Goal: Task Accomplishment & Management: Complete application form

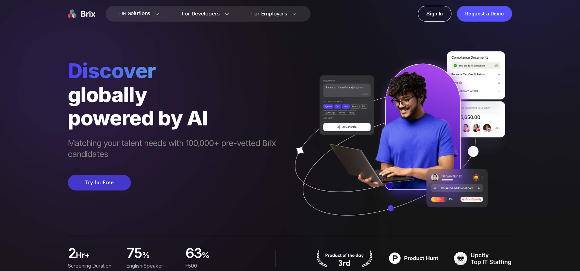
click at [110, 188] on button "Try for Free" at bounding box center [99, 183] width 63 height 16
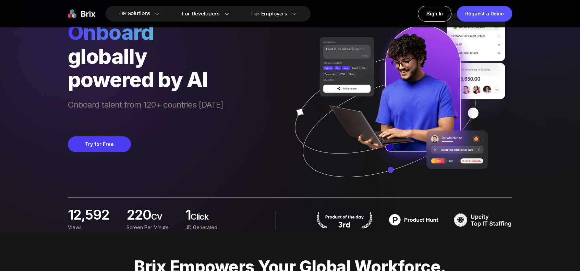
scroll to position [34, 0]
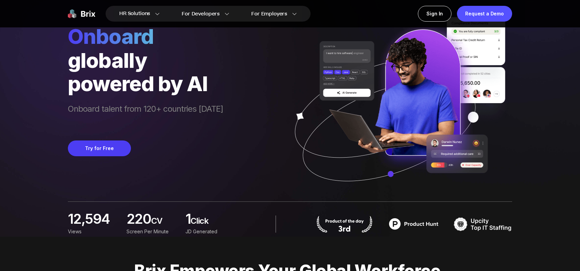
drag, startPoint x: 316, startPoint y: 132, endPoint x: 259, endPoint y: 156, distance: 62.6
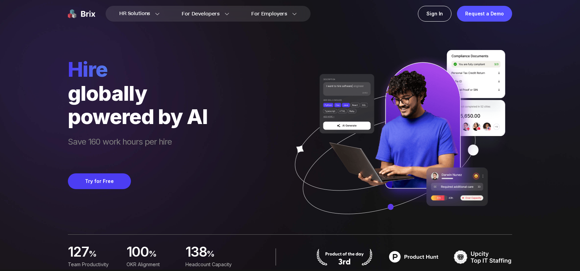
scroll to position [0, 0]
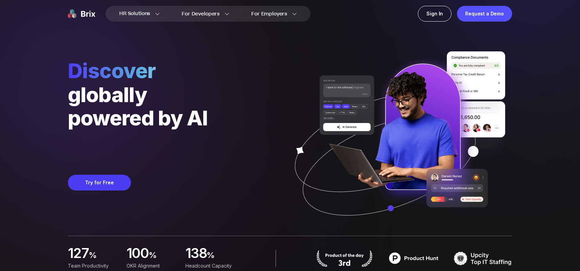
click at [444, 24] on div "HR Solutions HR Solutions Recruiter HR Assistant Global Talent Network Onboardi…" at bounding box center [289, 13] width 493 height 27
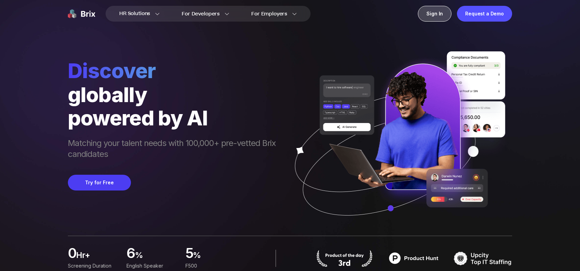
click at [442, 15] on div "Sign In" at bounding box center [435, 14] width 34 height 16
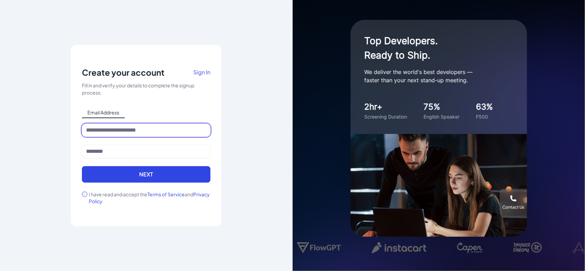
click at [139, 131] on input at bounding box center [146, 130] width 128 height 13
type input "**********"
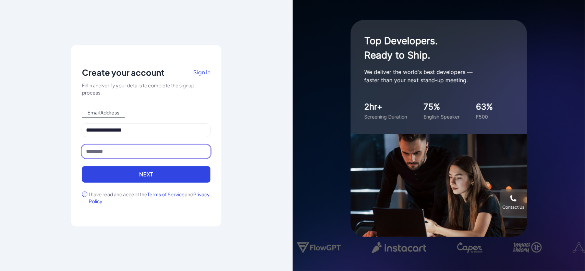
click at [120, 149] on input at bounding box center [146, 151] width 128 height 13
type input "****"
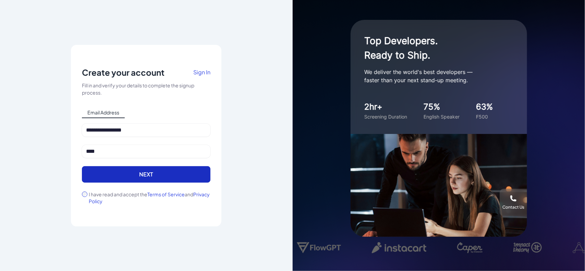
click at [116, 174] on button "Next" at bounding box center [146, 174] width 128 height 16
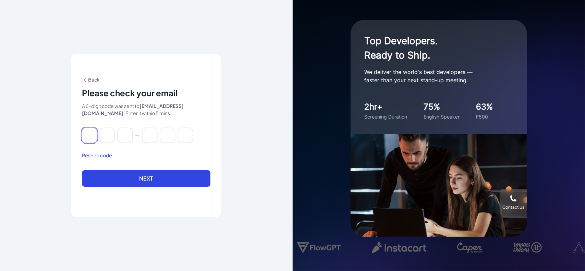
click at [92, 133] on input at bounding box center [89, 135] width 15 height 15
type input "*"
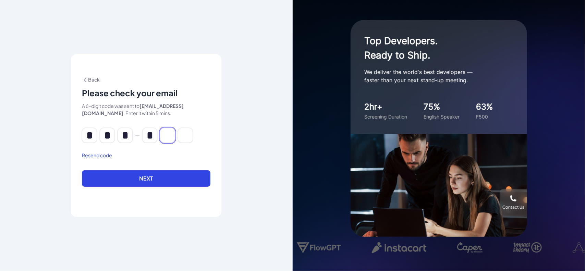
type input "*"
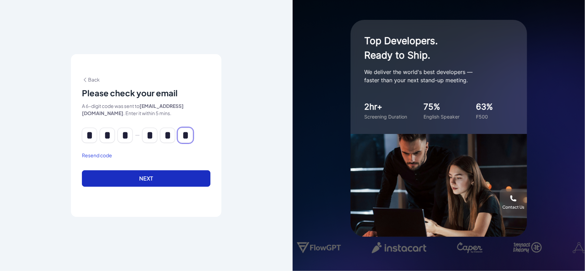
type input "*"
click at [171, 181] on button "Next" at bounding box center [146, 178] width 128 height 16
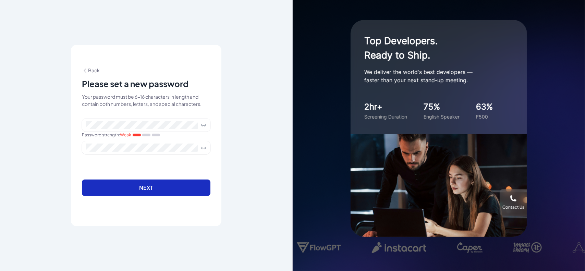
click at [144, 188] on button "Next" at bounding box center [146, 188] width 128 height 16
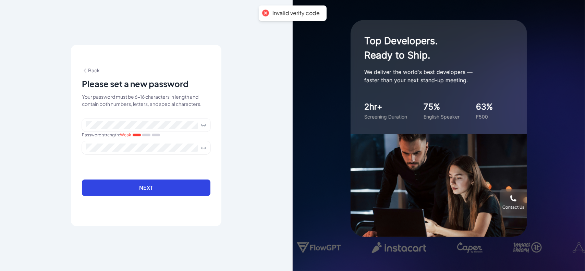
click at [203, 123] on icon at bounding box center [203, 124] width 5 height 5
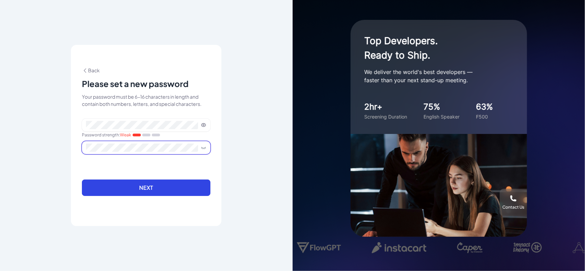
click at [203, 151] on span at bounding box center [146, 147] width 128 height 13
click at [203, 148] on icon at bounding box center [203, 147] width 5 height 5
click at [87, 67] on icon at bounding box center [85, 70] width 6 height 6
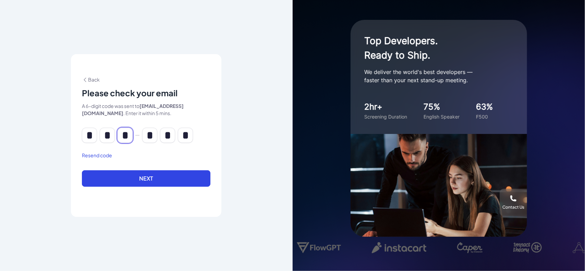
click at [130, 139] on input "*" at bounding box center [125, 135] width 15 height 15
type input "*"
click at [188, 139] on input "*" at bounding box center [185, 135] width 15 height 15
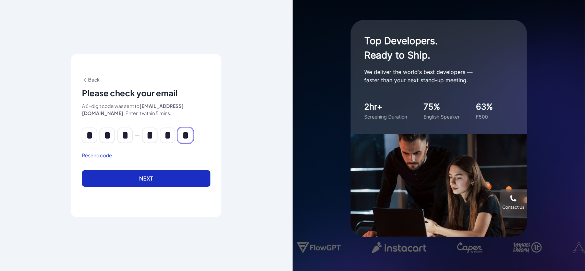
type input "*"
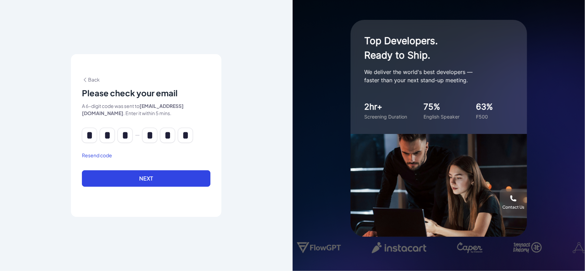
click at [161, 183] on button "Next" at bounding box center [146, 178] width 128 height 16
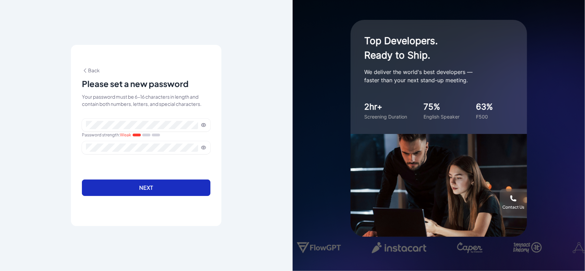
click at [160, 185] on button "Next" at bounding box center [146, 188] width 128 height 16
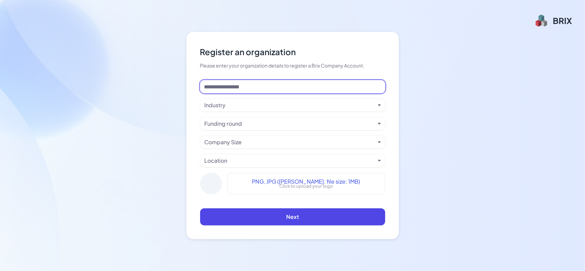
click at [286, 86] on input at bounding box center [292, 86] width 185 height 13
click at [239, 88] on input at bounding box center [292, 86] width 185 height 13
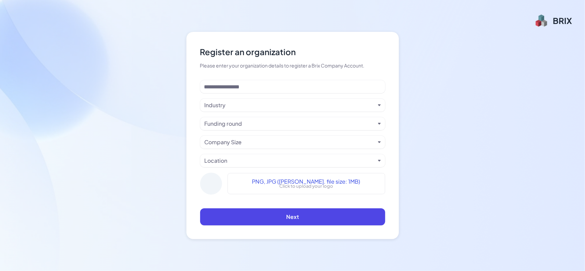
click at [316, 109] on div "Industry" at bounding box center [290, 105] width 171 height 8
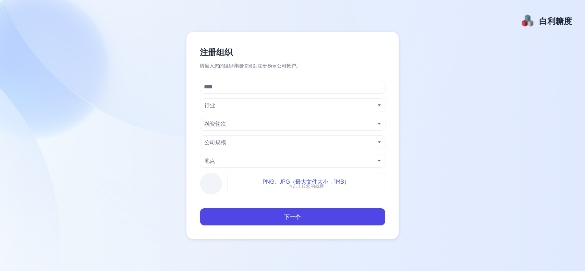
click at [221, 105] on div "行业" at bounding box center [290, 105] width 171 height 8
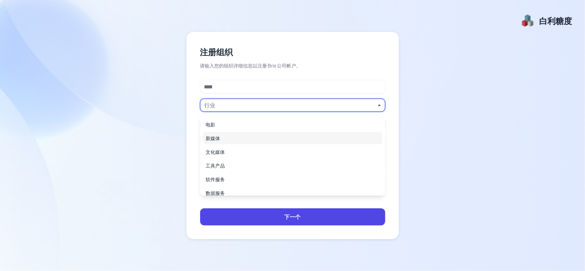
scroll to position [69, 0]
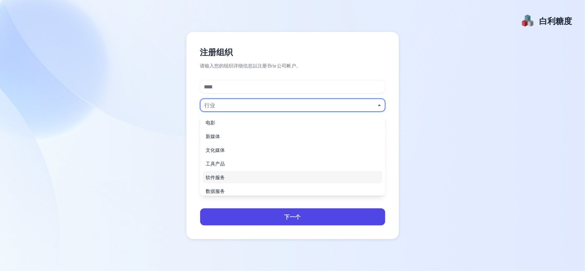
click at [235, 171] on div "软件服务" at bounding box center [293, 177] width 180 height 12
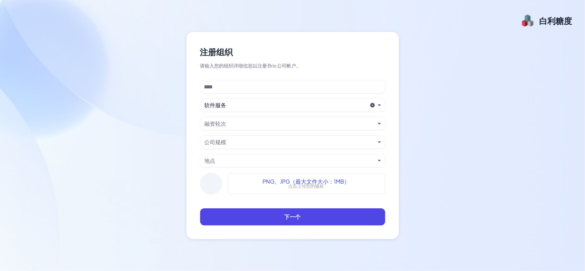
click at [234, 126] on div "融资轮次" at bounding box center [290, 124] width 171 height 8
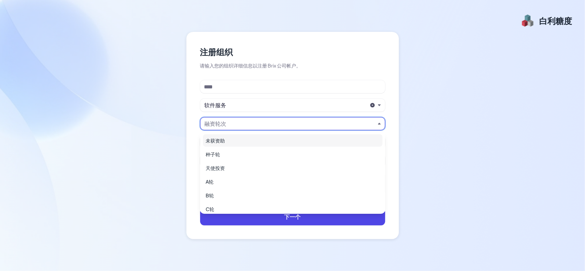
click at [493, 147] on div "注册组织 请输入您的组织详细信息以注册 Brix 公司帐户。 软件服务 融资轮次 公司规模 地点 PNG、JPG（最大文件大小：1MB） 点击上传您的徽标 下…" at bounding box center [292, 135] width 585 height 271
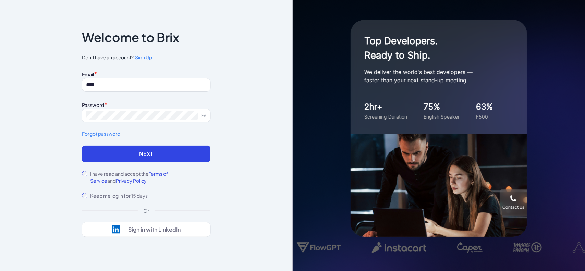
click at [130, 149] on button "Next" at bounding box center [146, 154] width 128 height 16
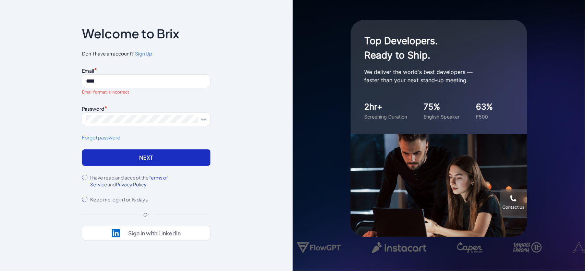
click at [133, 155] on button "Next" at bounding box center [146, 157] width 128 height 16
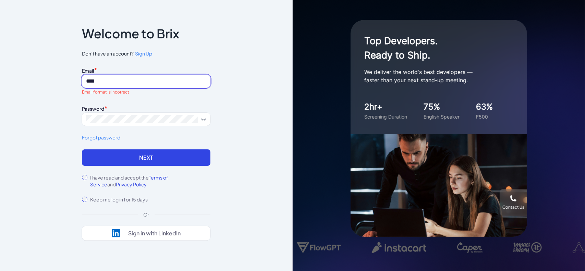
drag, startPoint x: 121, startPoint y: 79, endPoint x: 72, endPoint y: 79, distance: 49.3
click at [72, 79] on div "Notice To proceed, please agree to the Terms of Service and Privary Policy . Ca…" at bounding box center [146, 135] width 150 height 259
type input "**********"
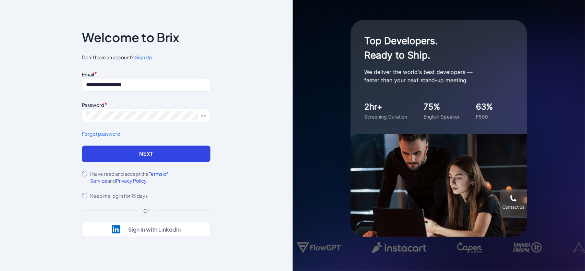
click at [132, 144] on div "**********" at bounding box center [146, 107] width 128 height 76
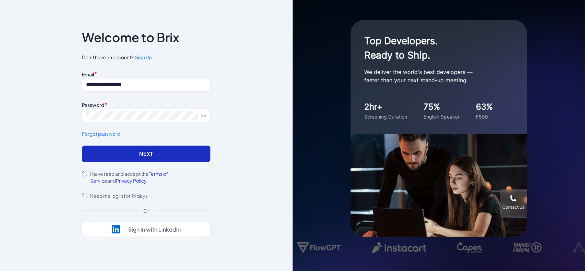
click at [135, 152] on button "Next" at bounding box center [146, 154] width 128 height 16
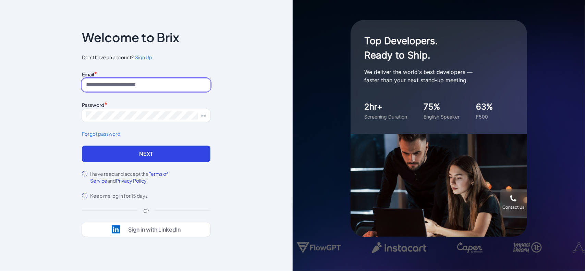
type input "**********"
click at [86, 170] on div "I have read and accept the Terms of Service and Privacy Policy" at bounding box center [146, 177] width 128 height 14
click at [83, 171] on div "I have read and accept the Terms of Service and Privacy Policy" at bounding box center [146, 177] width 128 height 14
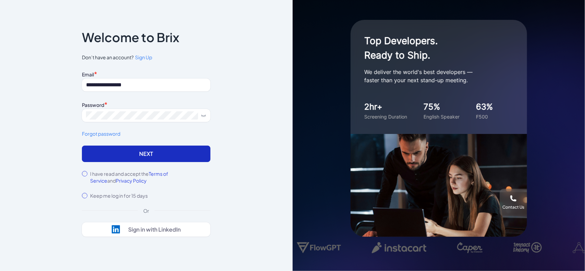
click at [128, 150] on button "Next" at bounding box center [146, 154] width 128 height 16
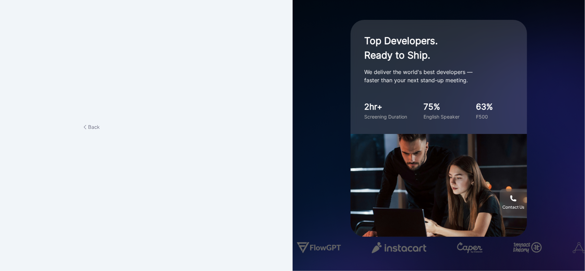
click at [51, 149] on div "**********" at bounding box center [146, 135] width 293 height 271
click at [124, 189] on div "**********" at bounding box center [146, 135] width 293 height 271
click at [148, 125] on div "Back" at bounding box center [146, 126] width 128 height 7
drag, startPoint x: 115, startPoint y: 130, endPoint x: 99, endPoint y: 145, distance: 22.1
click at [97, 161] on div "**********" at bounding box center [146, 135] width 150 height 68
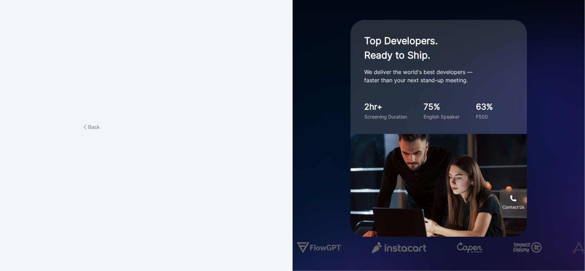
click at [95, 120] on div "**********" at bounding box center [146, 135] width 150 height 68
click at [94, 124] on span "Back" at bounding box center [91, 127] width 18 height 6
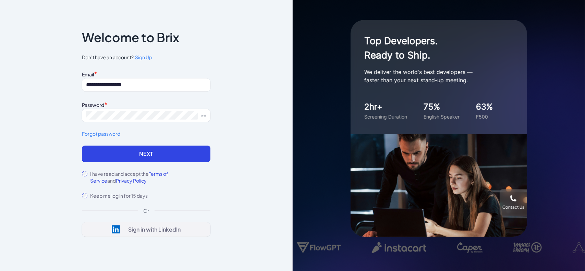
click at [132, 232] on div "Sign in with LinkedIn" at bounding box center [154, 229] width 52 height 7
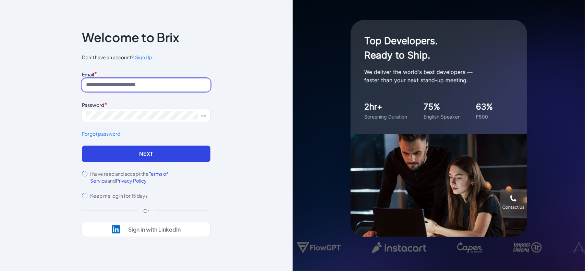
type input "**********"
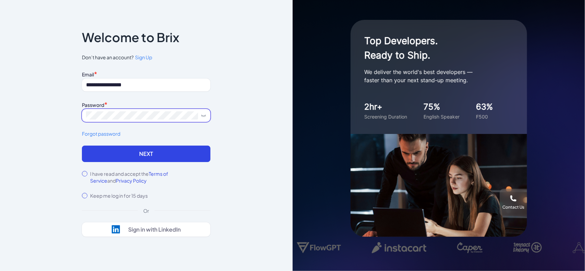
click at [205, 119] on span at bounding box center [146, 115] width 128 height 13
click at [204, 109] on span at bounding box center [146, 115] width 128 height 13
click at [201, 113] on icon at bounding box center [203, 115] width 5 height 5
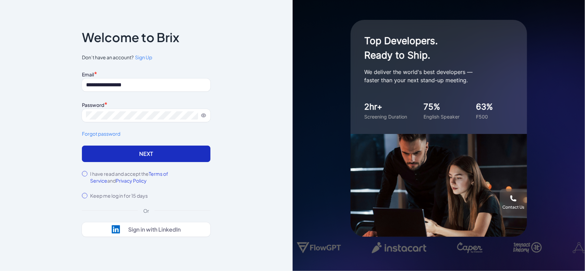
click at [119, 154] on button "Next" at bounding box center [146, 154] width 128 height 16
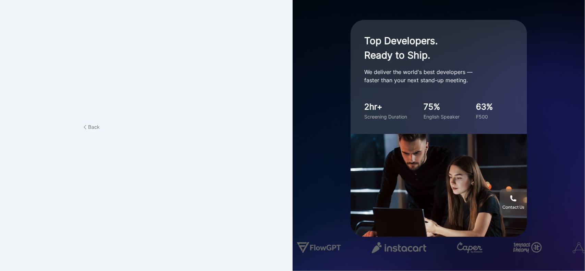
click at [90, 129] on span "Back" at bounding box center [91, 127] width 18 height 6
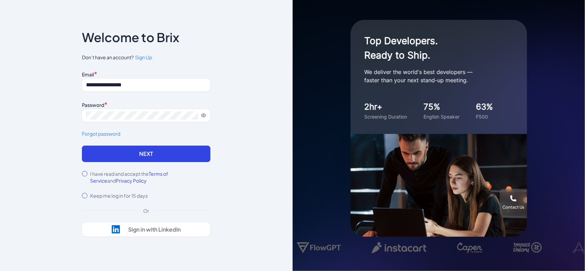
click at [147, 57] on span "Sign Up" at bounding box center [143, 57] width 17 height 6
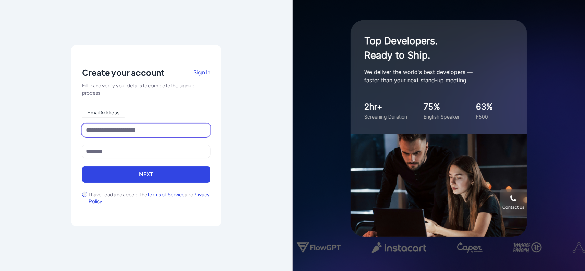
click at [138, 127] on input at bounding box center [146, 130] width 128 height 13
type input "**********"
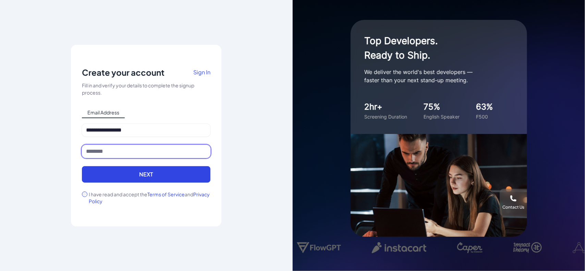
click at [119, 150] on input at bounding box center [146, 151] width 128 height 13
type input "****"
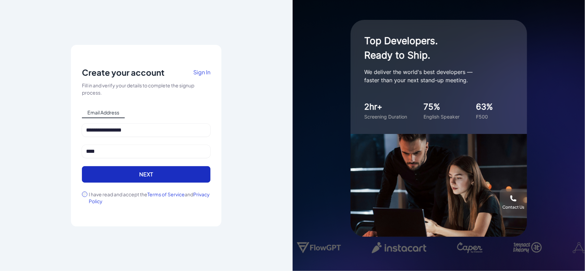
click at [110, 173] on button "Next" at bounding box center [146, 174] width 128 height 16
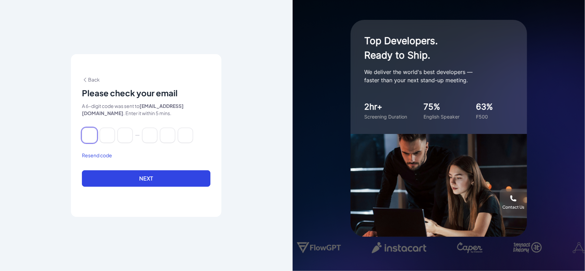
click at [90, 136] on input at bounding box center [89, 135] width 15 height 15
type input "*"
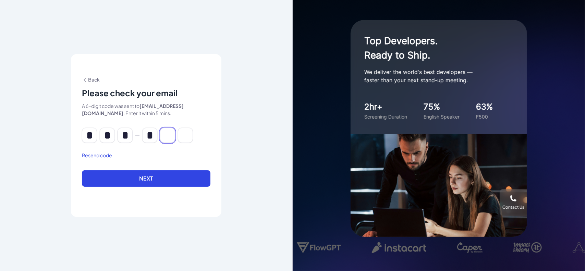
type input "*"
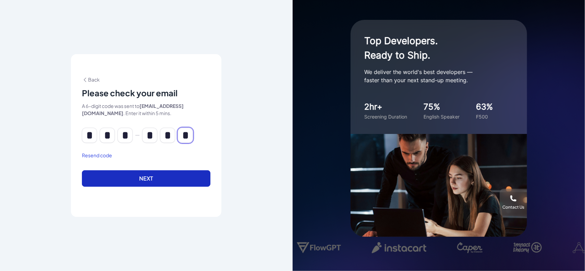
type input "*"
click at [119, 182] on button "Next" at bounding box center [146, 178] width 128 height 16
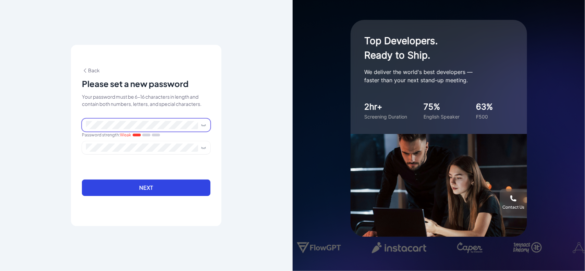
click at [201, 124] on icon at bounding box center [203, 124] width 5 height 5
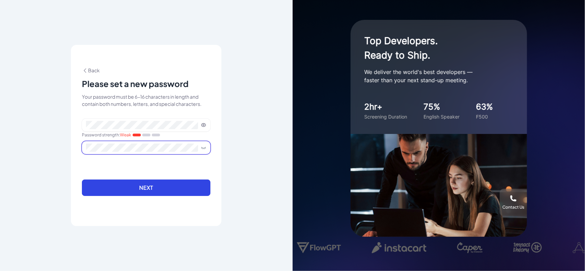
click at [175, 152] on span at bounding box center [146, 147] width 128 height 13
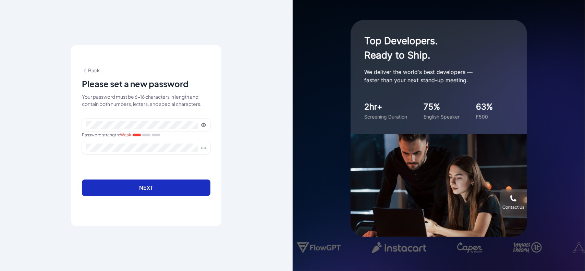
click at [160, 182] on button "Next" at bounding box center [146, 188] width 128 height 16
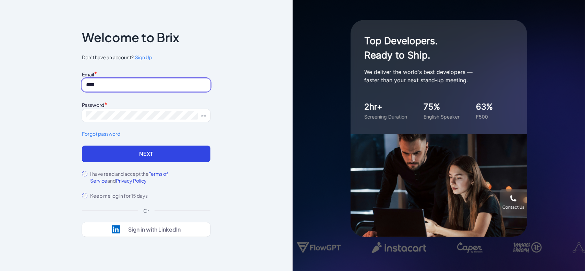
click at [121, 82] on input "****" at bounding box center [146, 84] width 128 height 13
type input "**********"
click at [204, 114] on icon at bounding box center [203, 115] width 5 height 5
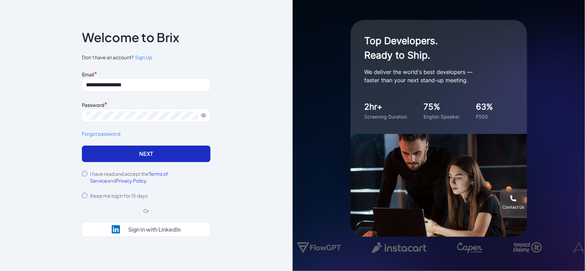
click at [126, 146] on button "Next" at bounding box center [146, 154] width 128 height 16
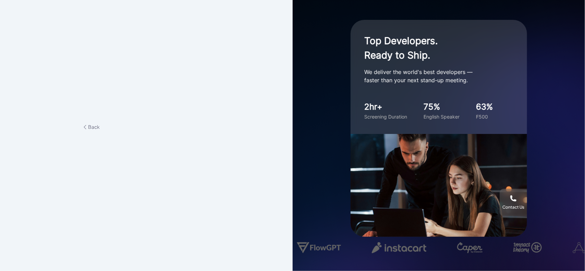
click at [95, 126] on span "Back" at bounding box center [91, 127] width 18 height 6
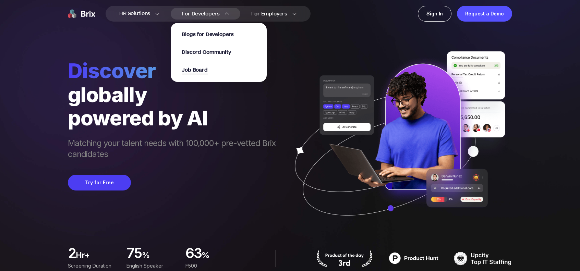
click at [201, 70] on span "Job Board" at bounding box center [195, 70] width 26 height 8
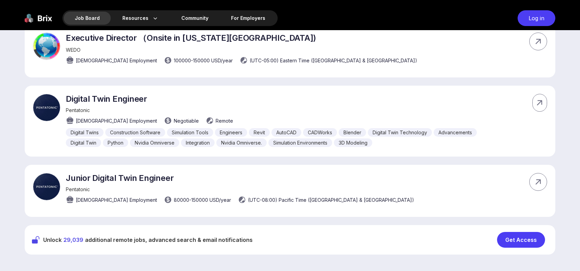
scroll to position [4489, 0]
